Goal: Navigation & Orientation: Find specific page/section

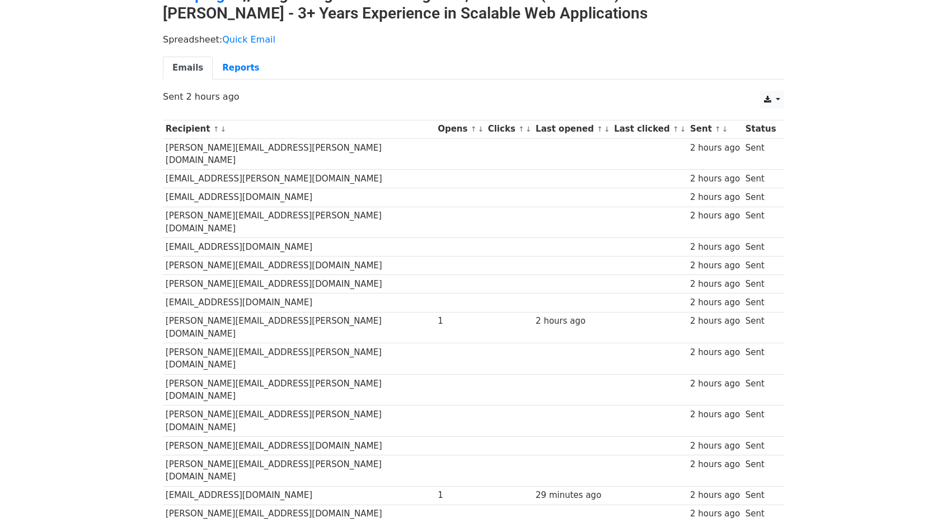
scroll to position [65, 0]
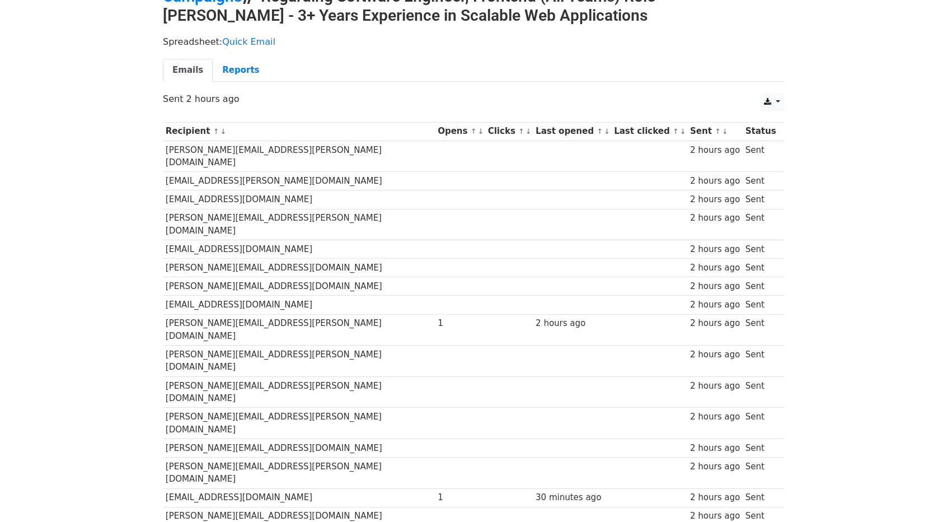
scroll to position [65, 0]
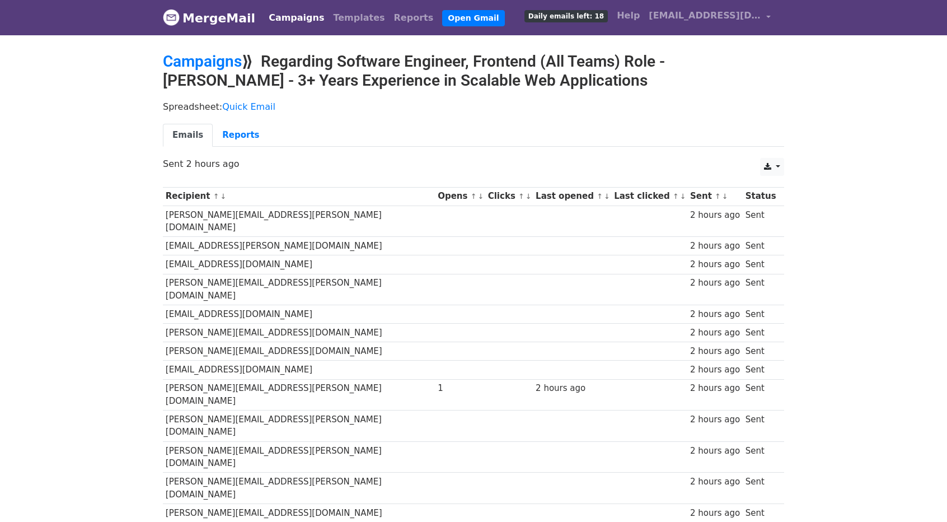
scroll to position [93, 0]
